Goal: Information Seeking & Learning: Learn about a topic

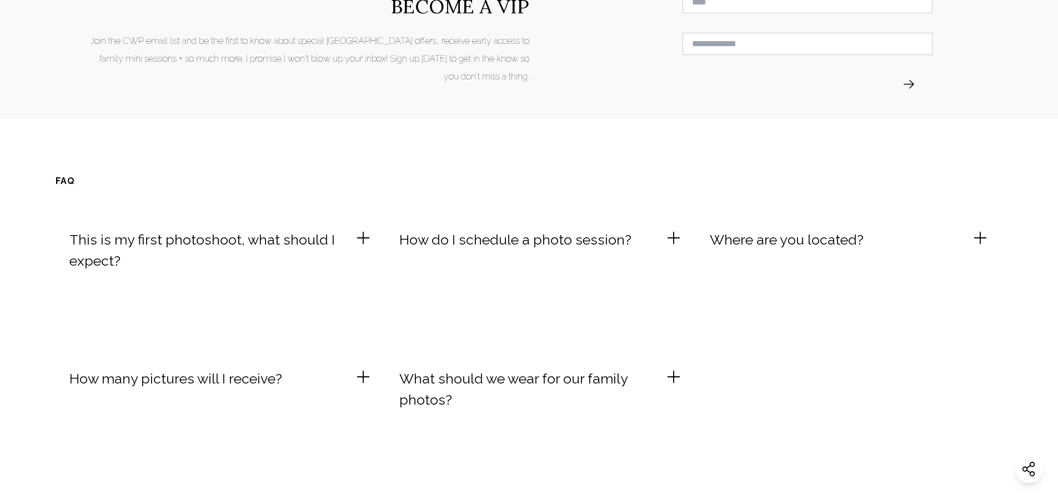
scroll to position [3110, 0]
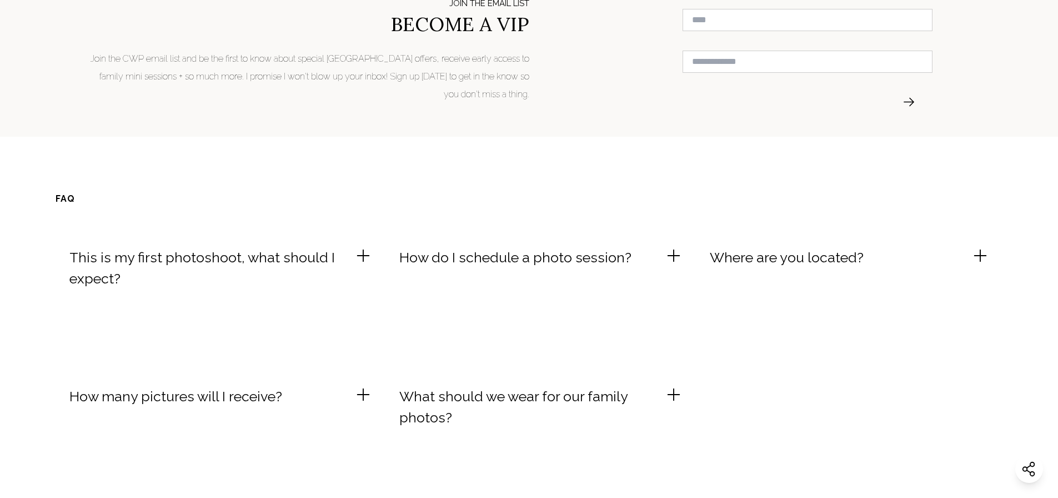
click at [985, 247] on icon at bounding box center [980, 255] width 17 height 17
click at [374, 378] on ul "This is my first photoshoot, what should I expect? We'll meet up and get to kno…" at bounding box center [529, 372] width 947 height 278
click at [364, 386] on icon at bounding box center [363, 394] width 17 height 17
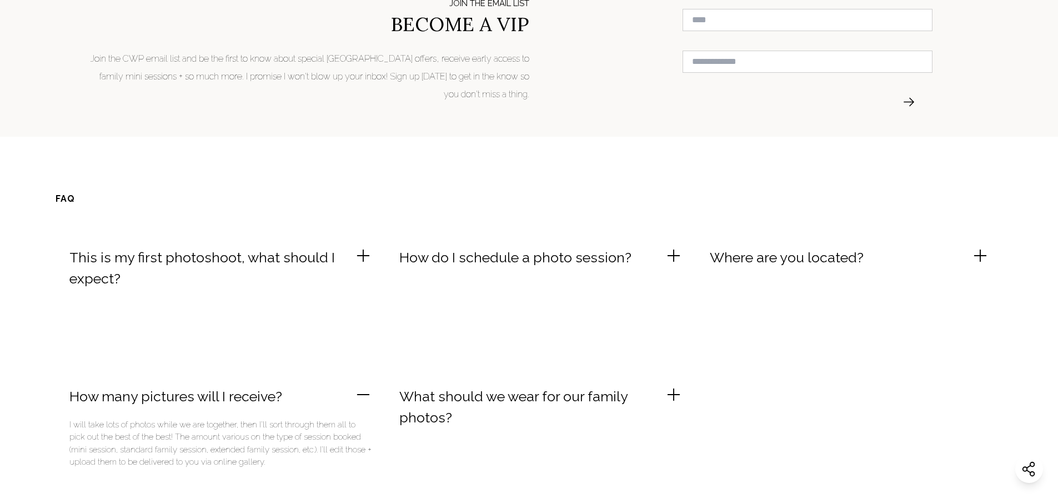
click at [358, 386] on icon at bounding box center [363, 394] width 17 height 17
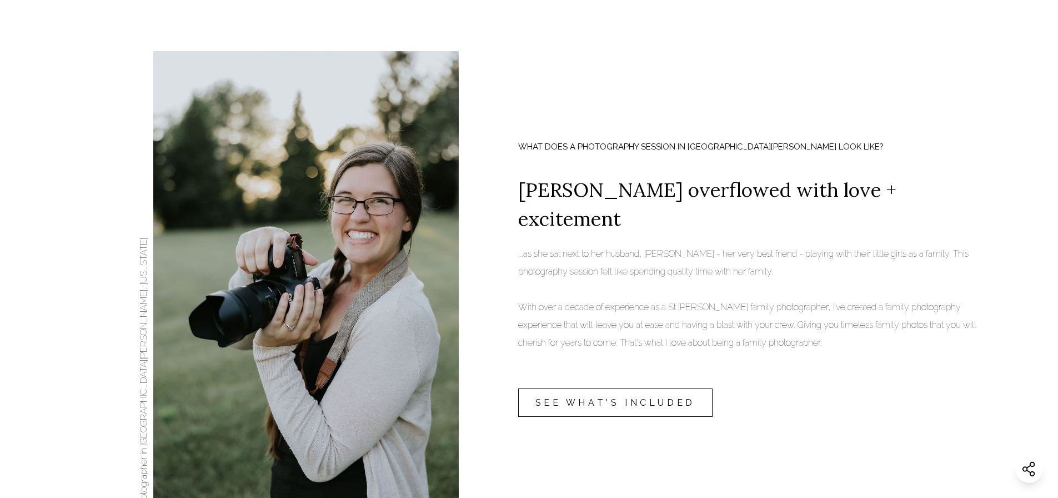
scroll to position [1000, 0]
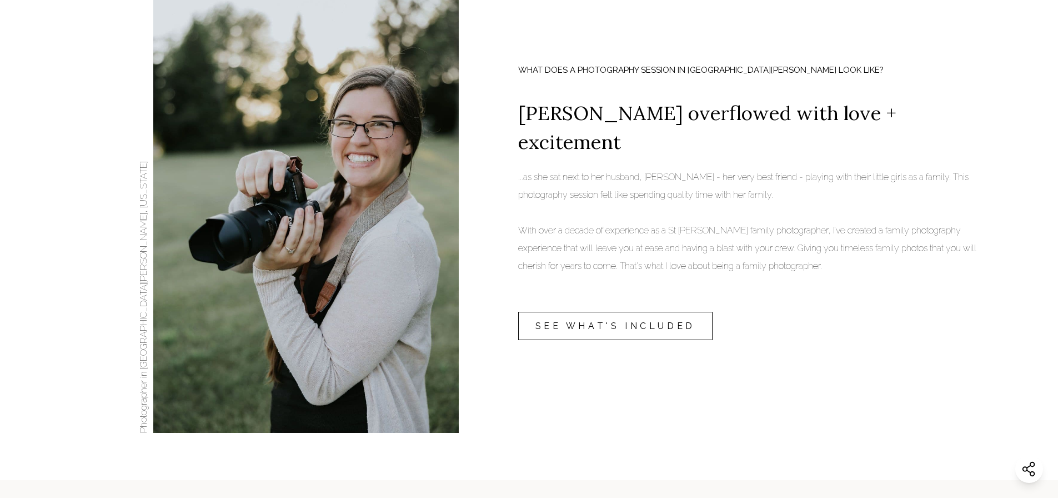
click at [679, 312] on link "SEE WHAT'S INCLUDED" at bounding box center [615, 326] width 194 height 28
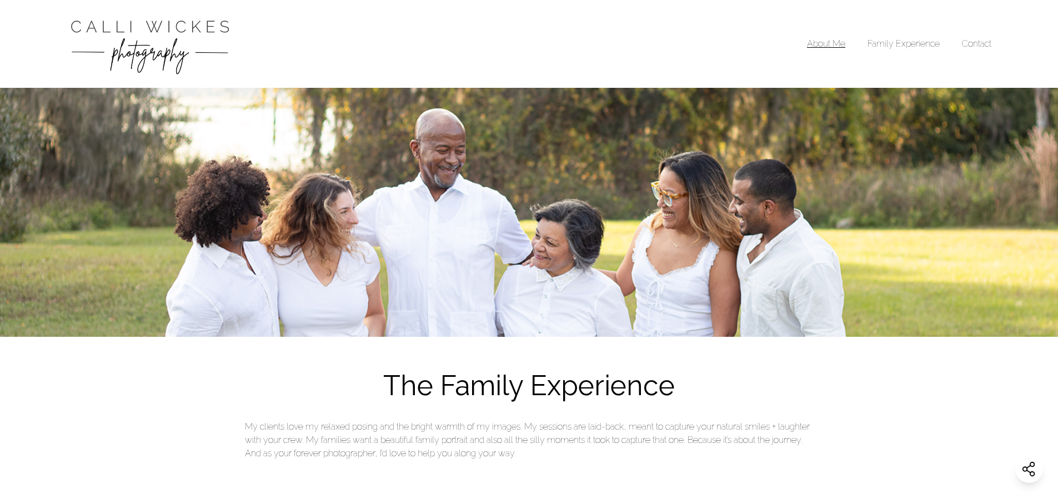
click at [831, 42] on link "About Me" at bounding box center [826, 43] width 38 height 11
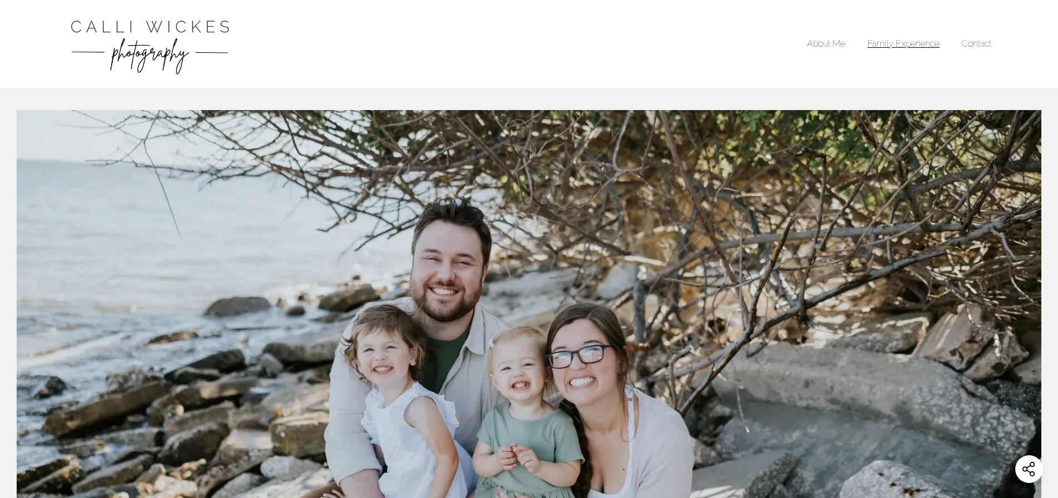
click at [917, 47] on link "Family Experience" at bounding box center [903, 43] width 72 height 11
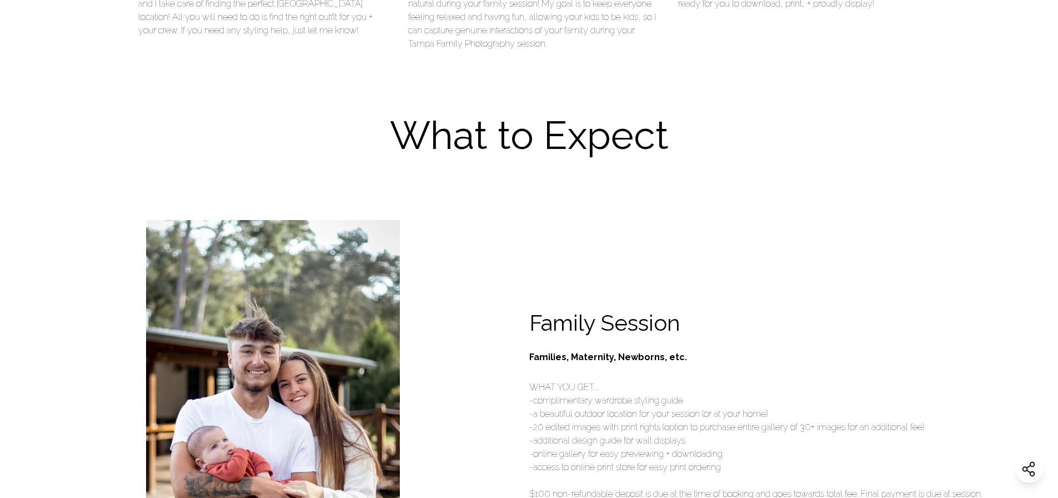
scroll to position [1055, 0]
